Goal: Navigation & Orientation: Go to known website

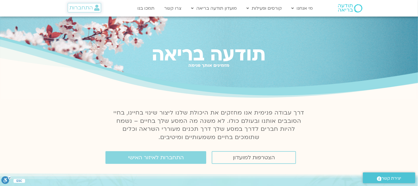
click at [89, 9] on span "התחברות" at bounding box center [80, 8] width 23 height 6
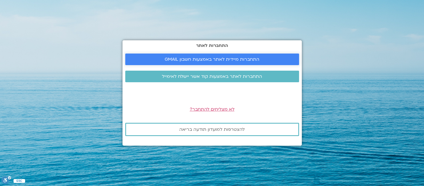
click at [198, 60] on span "התחברות מיידית לאתר באמצעות חשבון GMAIL" at bounding box center [212, 59] width 95 height 5
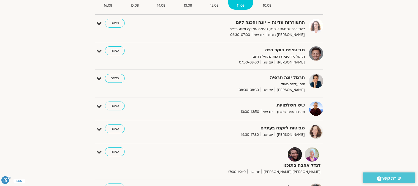
scroll to position [138, 0]
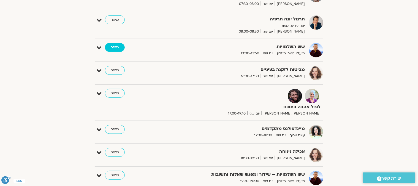
click at [117, 48] on link "כניסה" at bounding box center [115, 47] width 20 height 9
